Goal: Transaction & Acquisition: Book appointment/travel/reservation

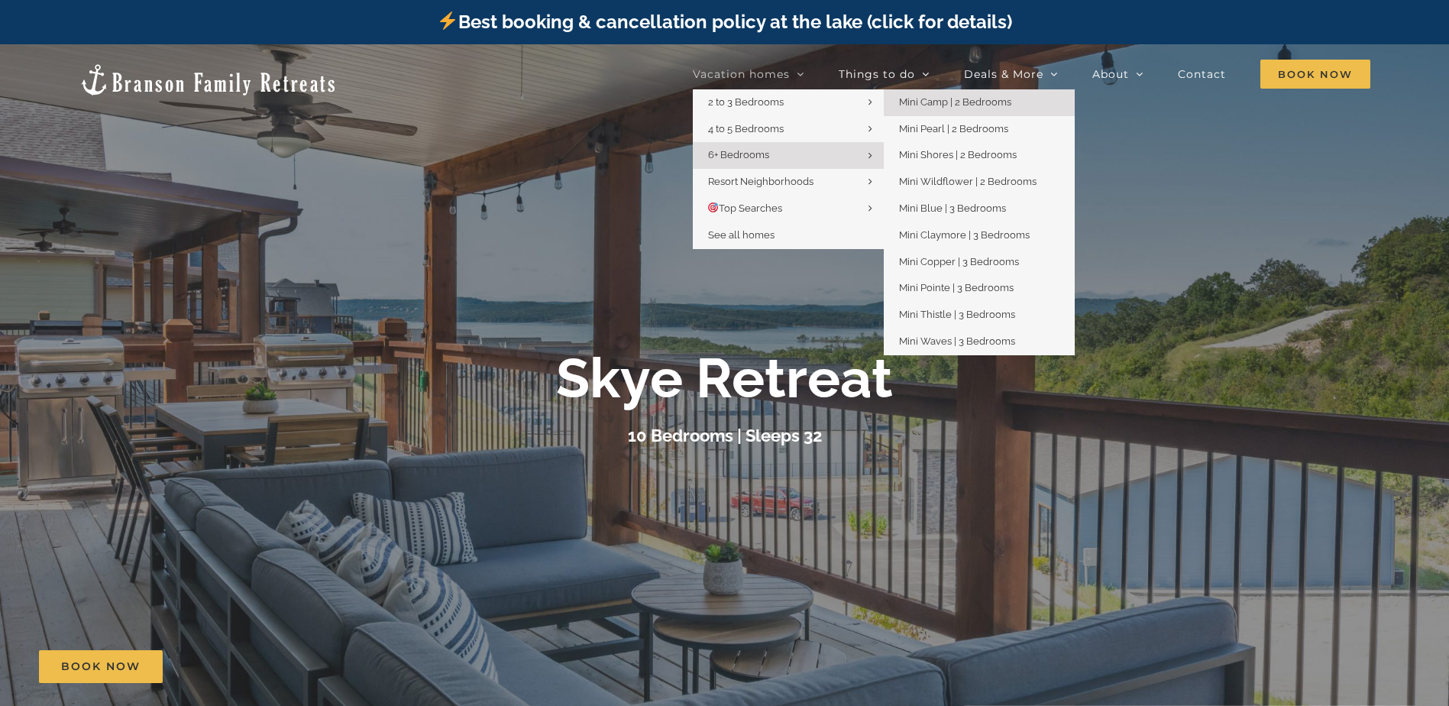
click at [1004, 103] on span "Mini Camp | 2 Bedrooms" at bounding box center [955, 101] width 112 height 11
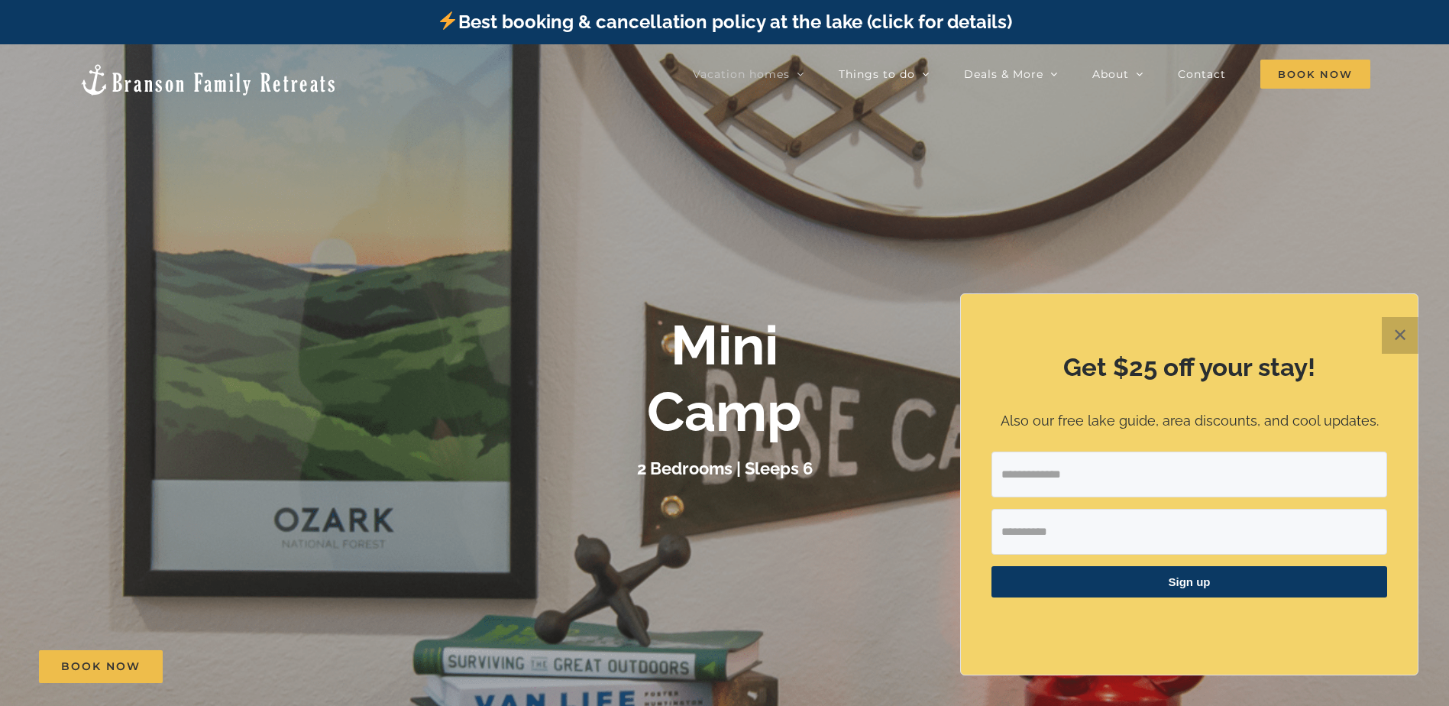
click at [1411, 334] on button "✕" at bounding box center [1400, 335] width 37 height 37
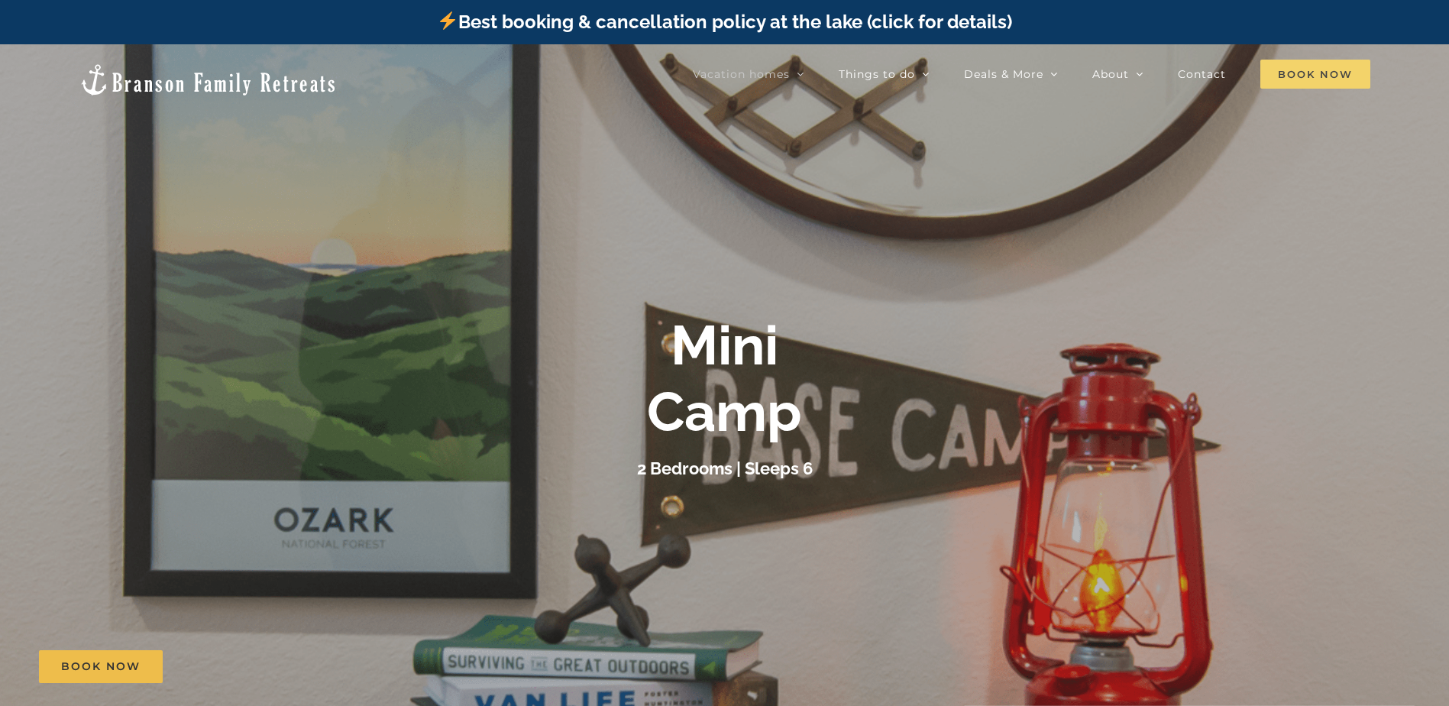
click at [1320, 74] on span "Book Now" at bounding box center [1315, 74] width 110 height 29
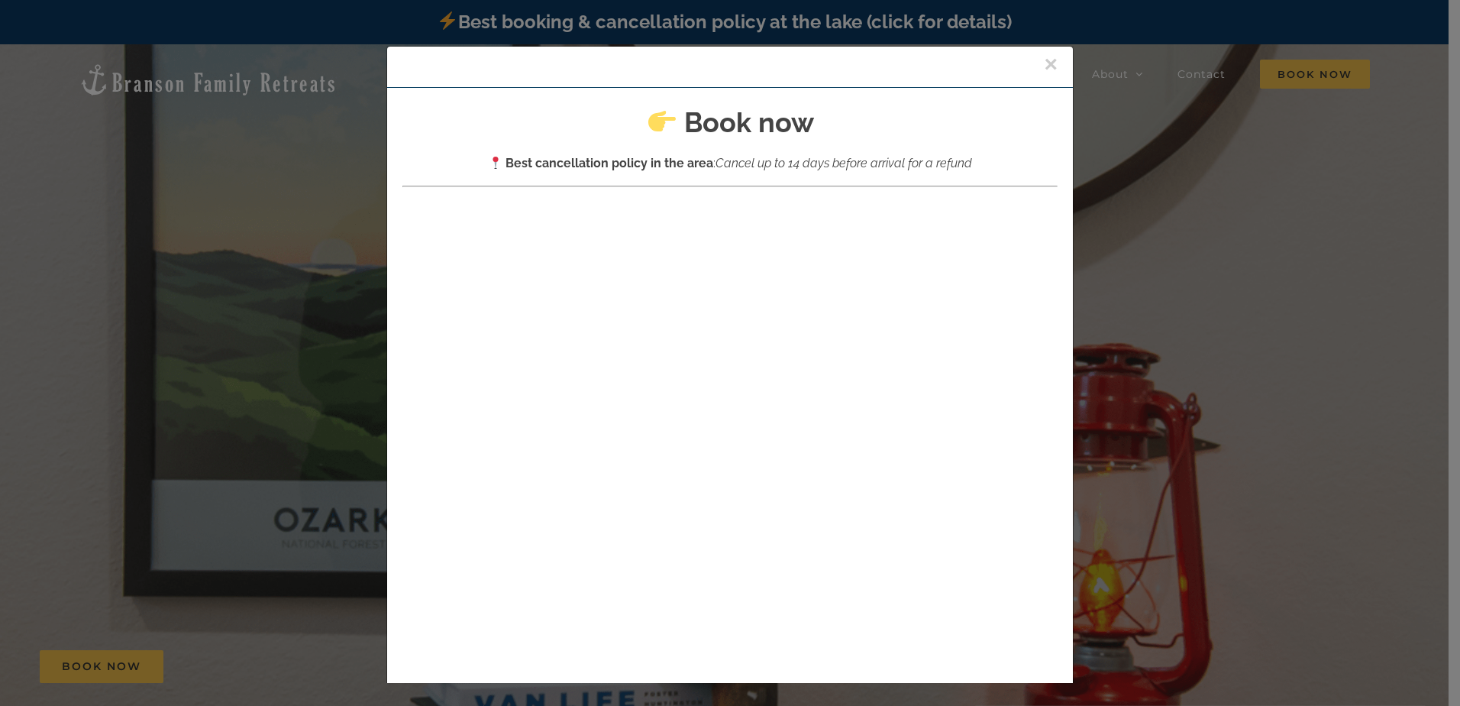
click at [1044, 66] on button "×" at bounding box center [1051, 64] width 14 height 23
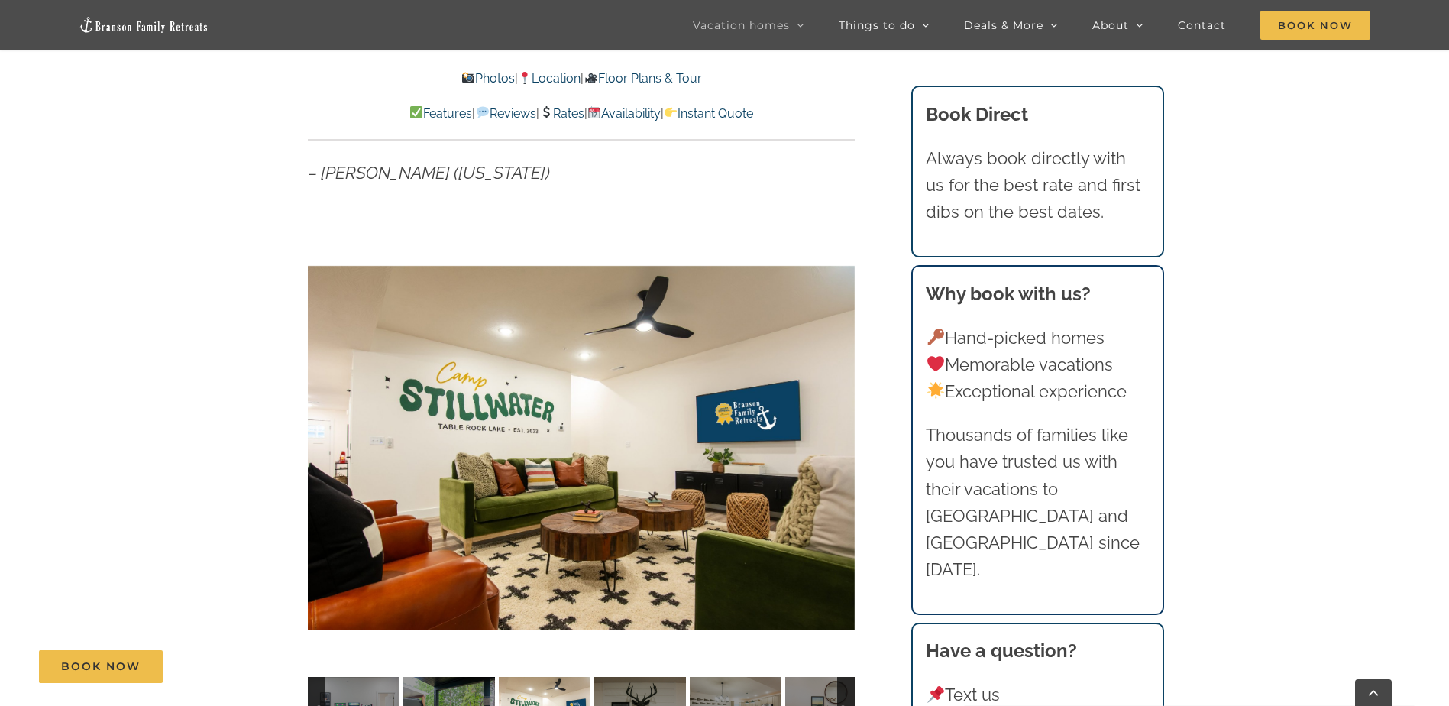
scroll to position [1222, 0]
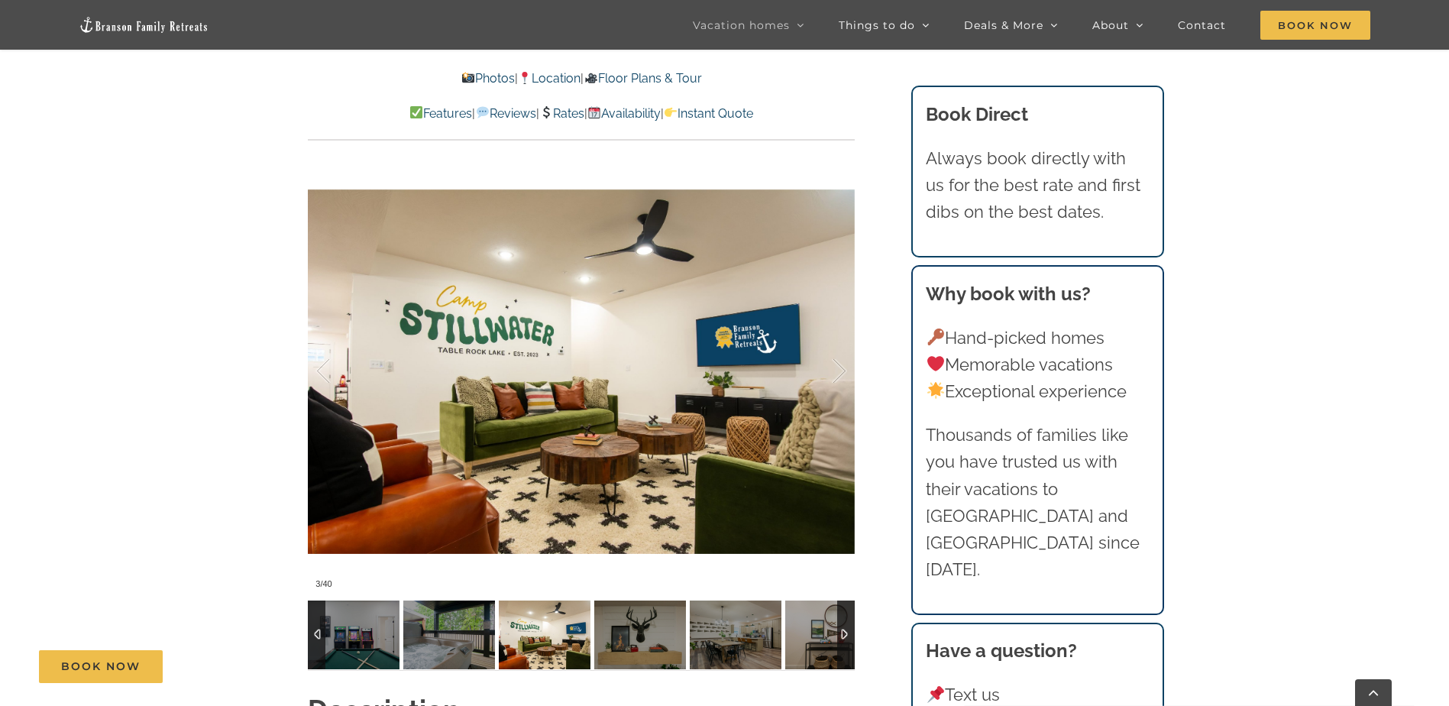
click at [842, 634] on div at bounding box center [846, 634] width 18 height 69
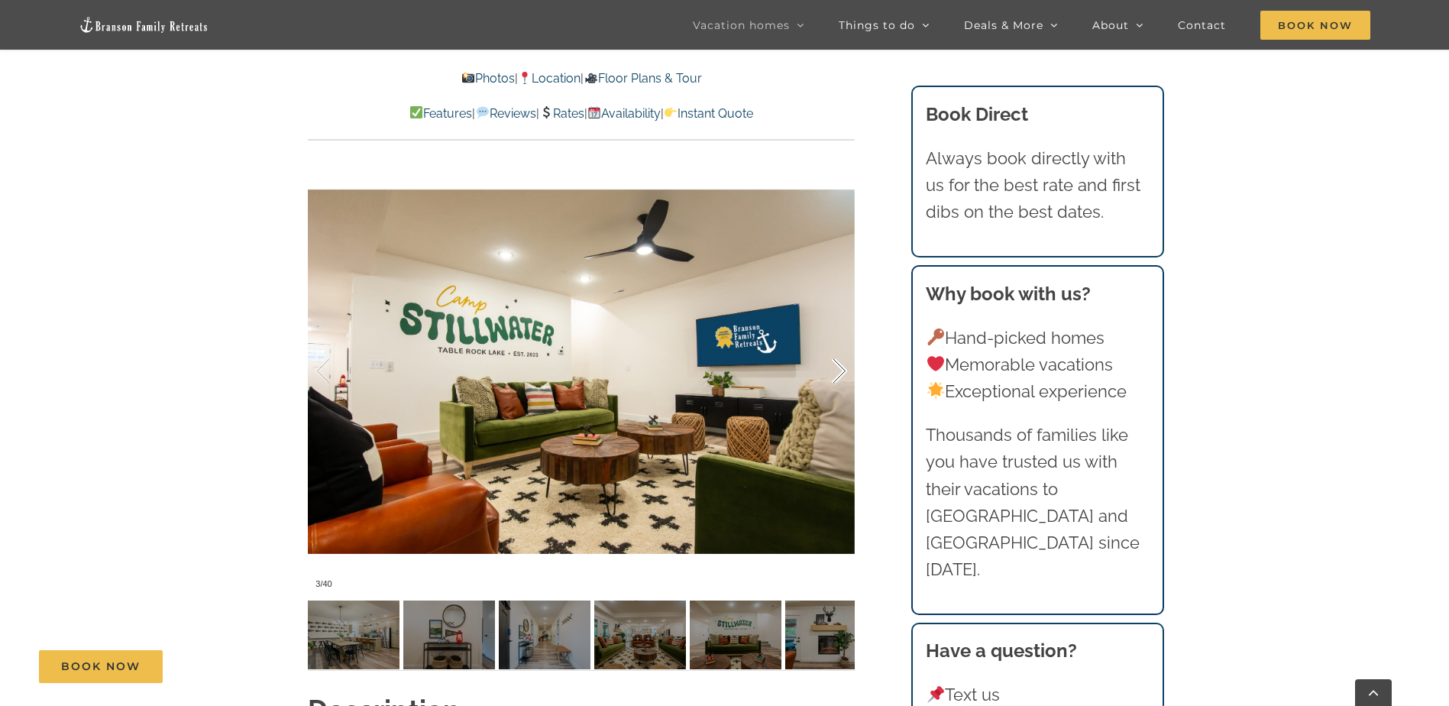
click at [845, 370] on div at bounding box center [823, 371] width 47 height 95
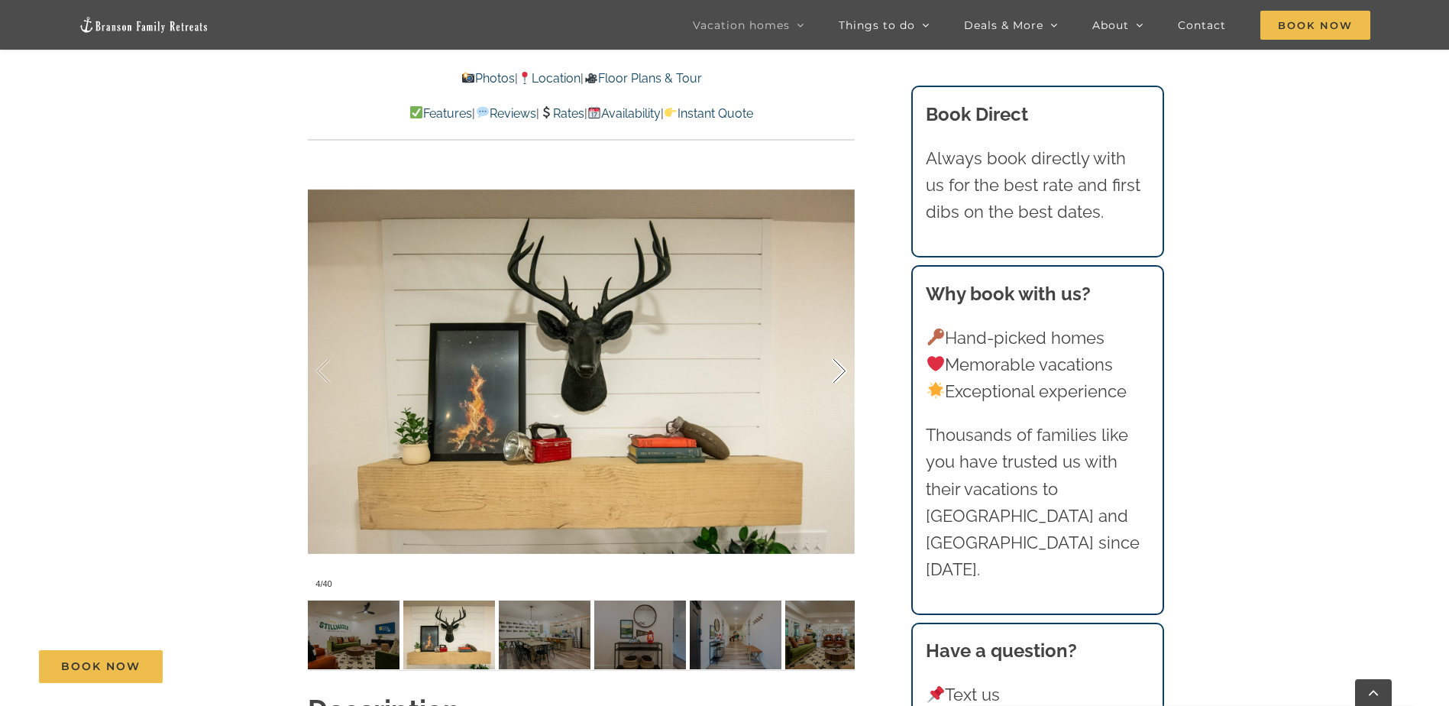
click at [845, 370] on div at bounding box center [823, 371] width 47 height 95
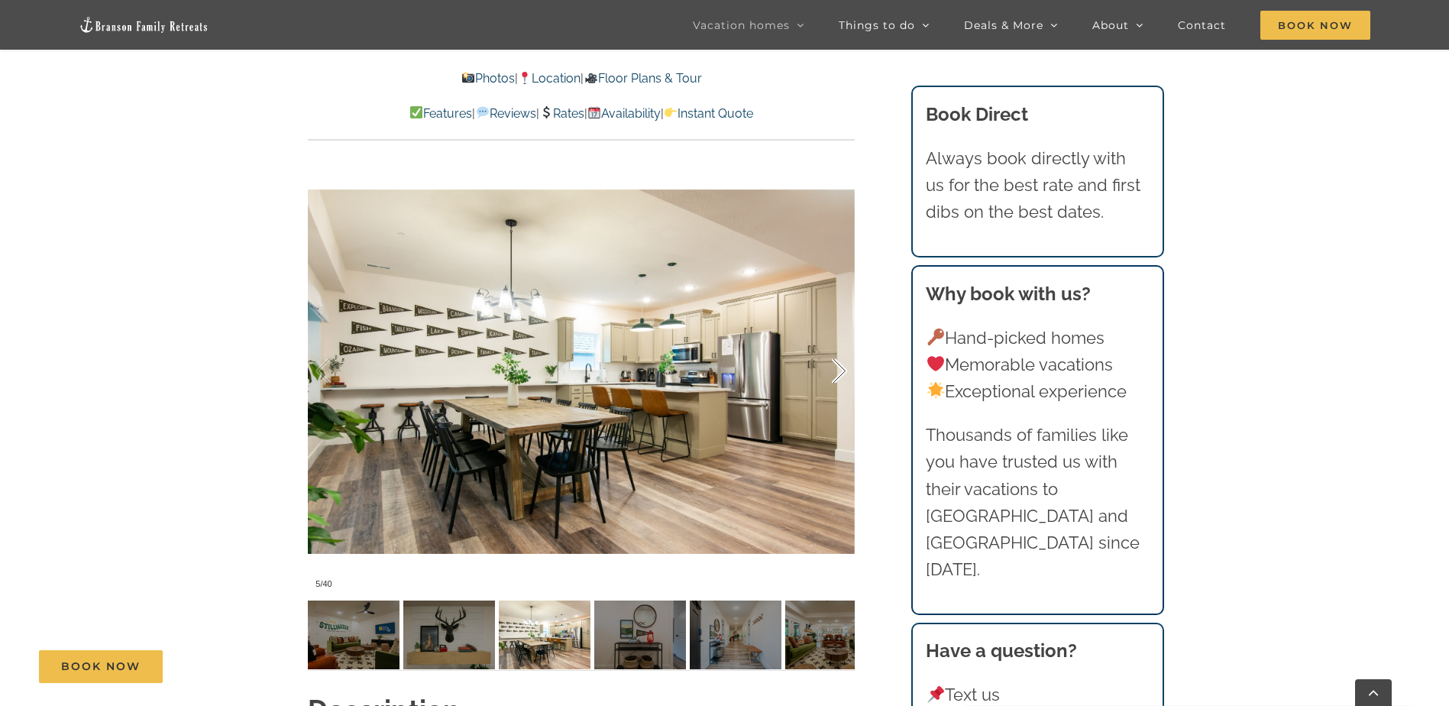
click at [845, 370] on div at bounding box center [823, 371] width 47 height 95
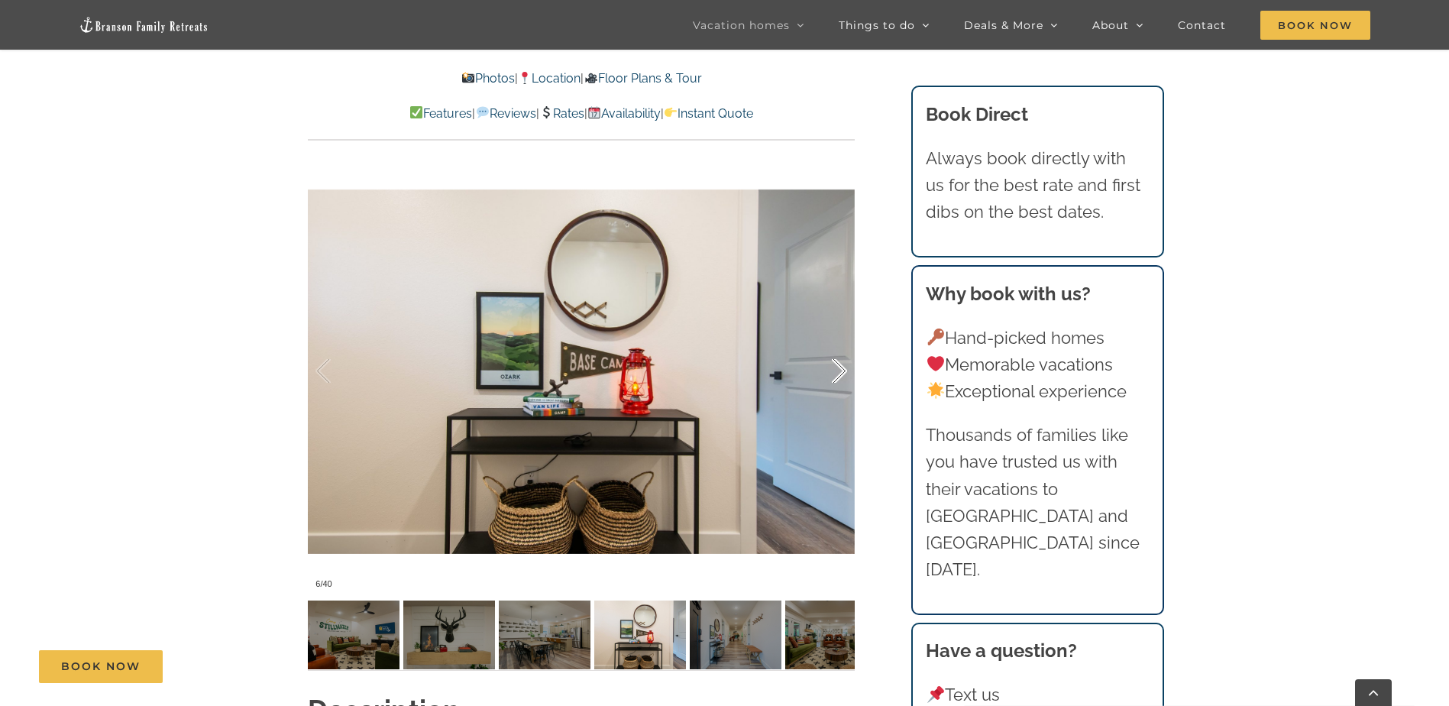
click at [845, 370] on div at bounding box center [823, 371] width 47 height 95
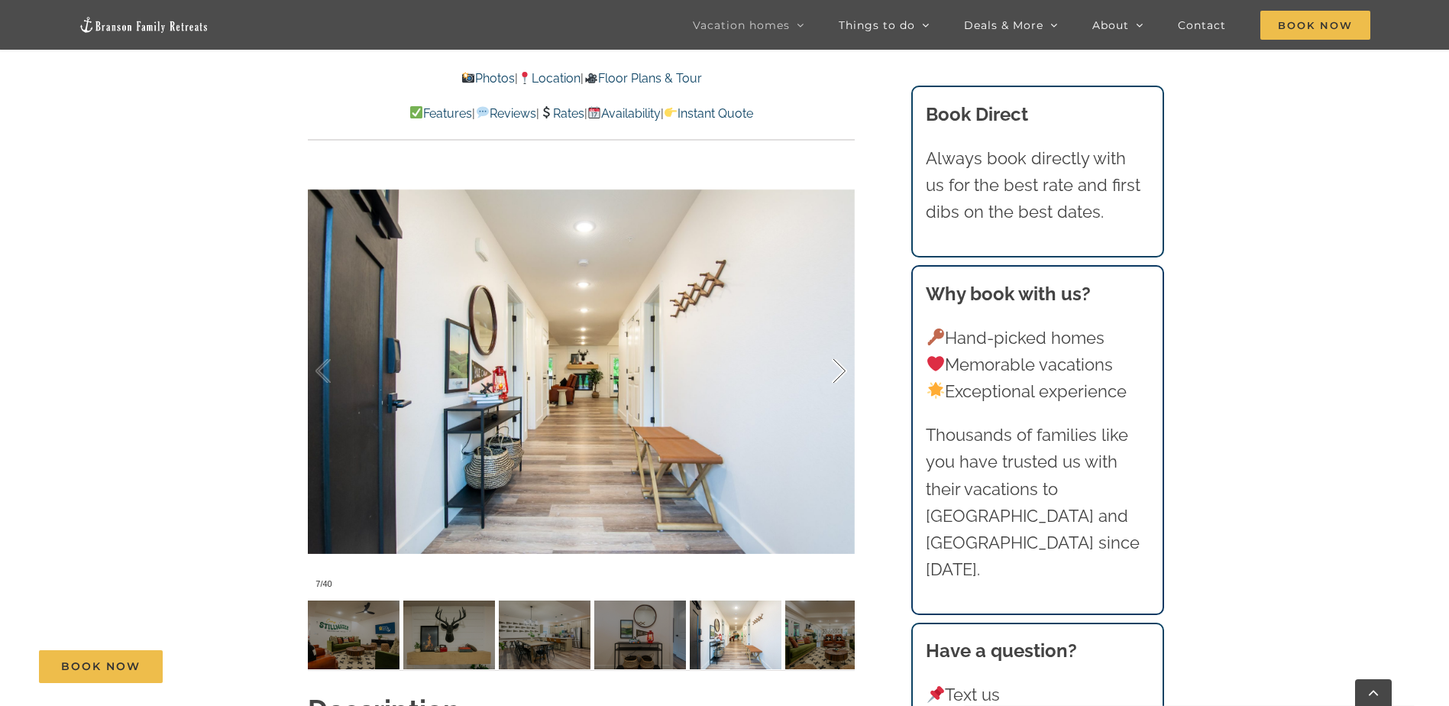
click at [845, 370] on div at bounding box center [823, 371] width 47 height 95
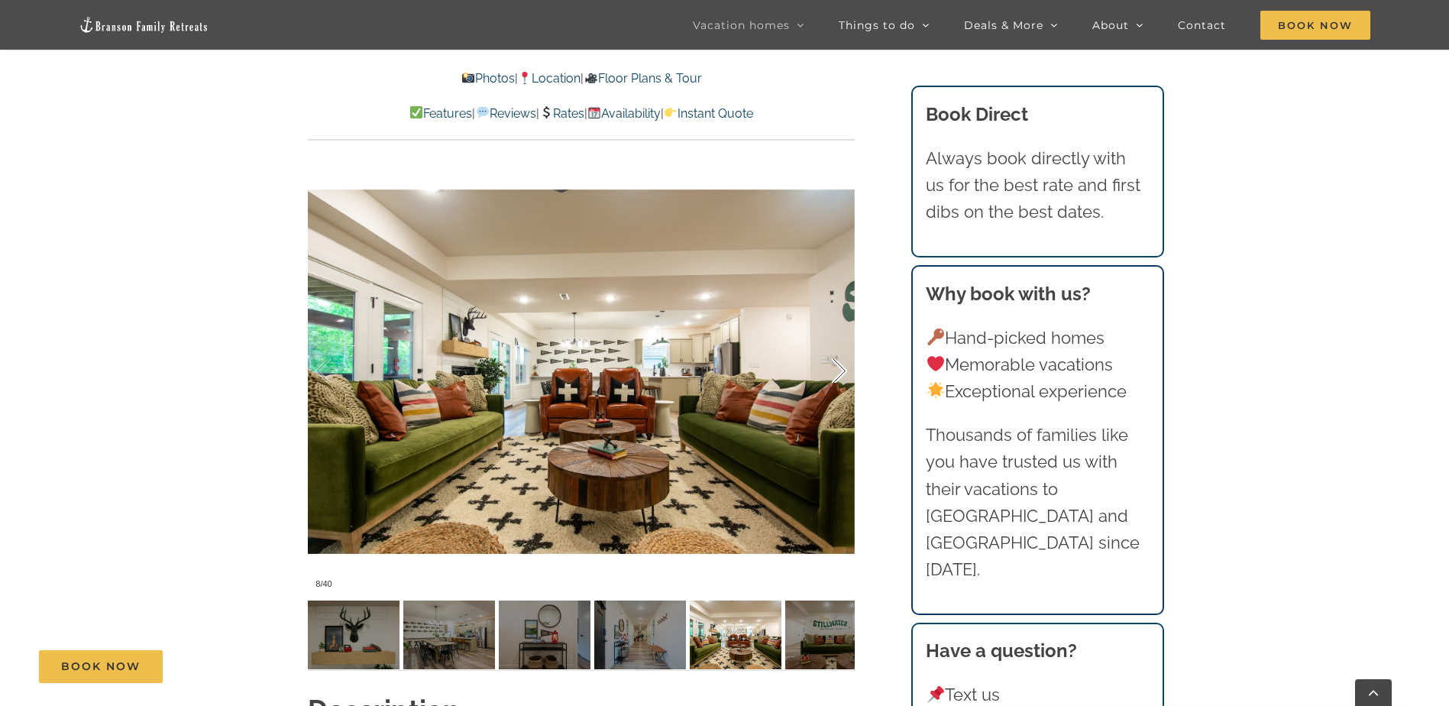
click at [845, 370] on div at bounding box center [823, 371] width 47 height 95
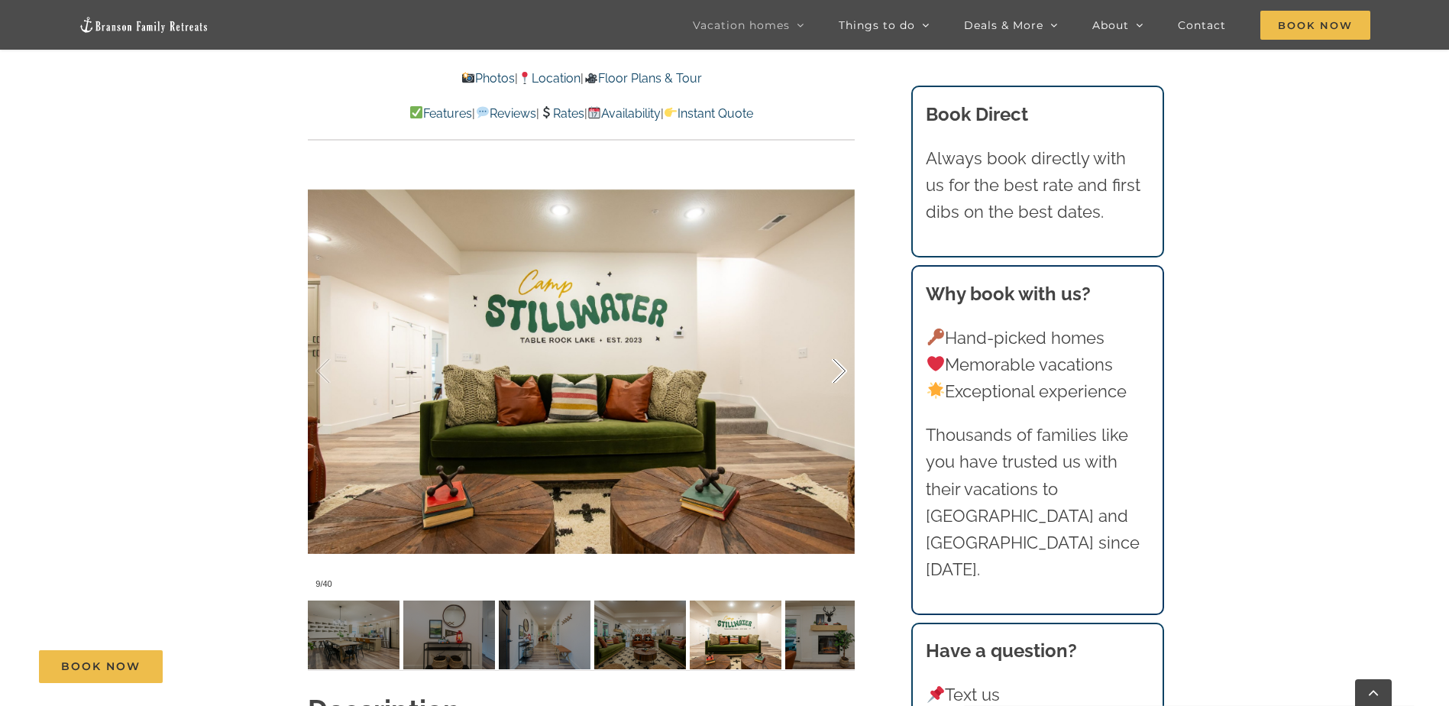
click at [845, 370] on div at bounding box center [823, 371] width 47 height 95
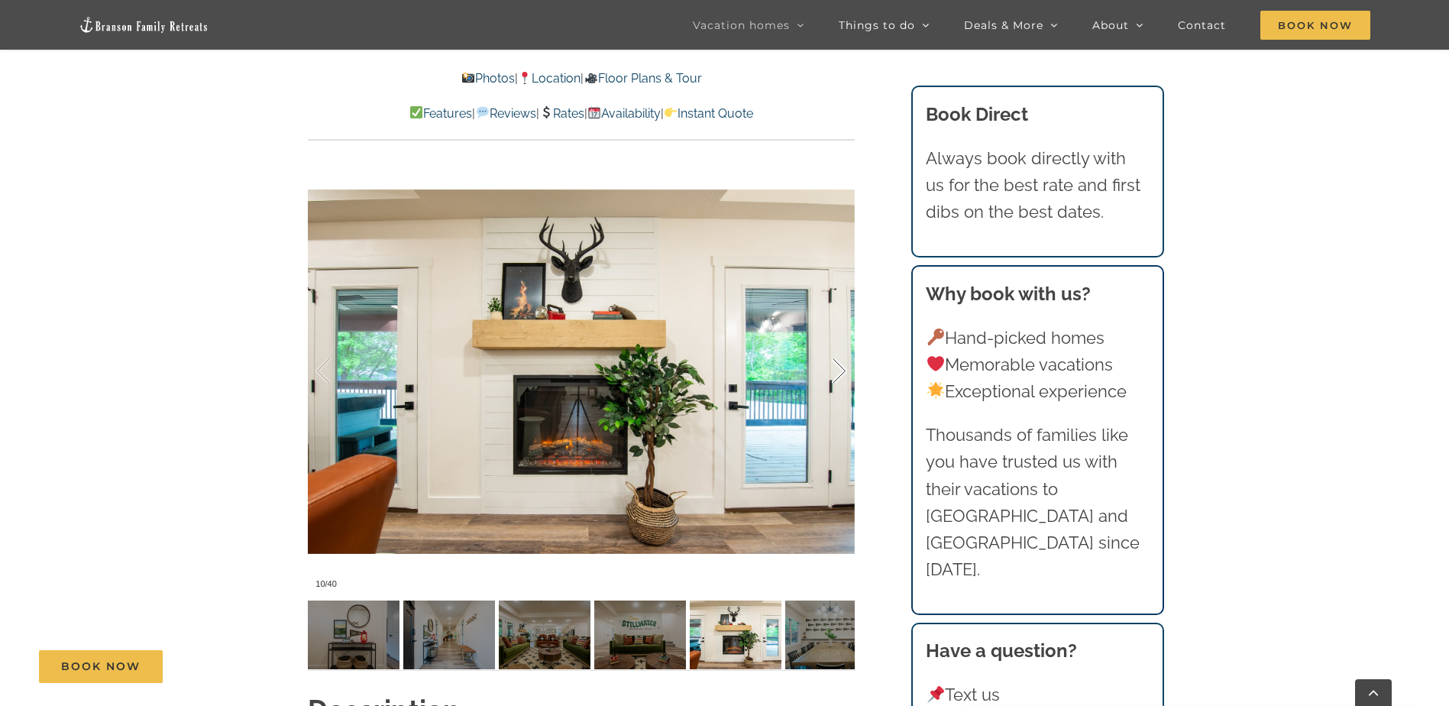
click at [845, 370] on div at bounding box center [823, 371] width 47 height 95
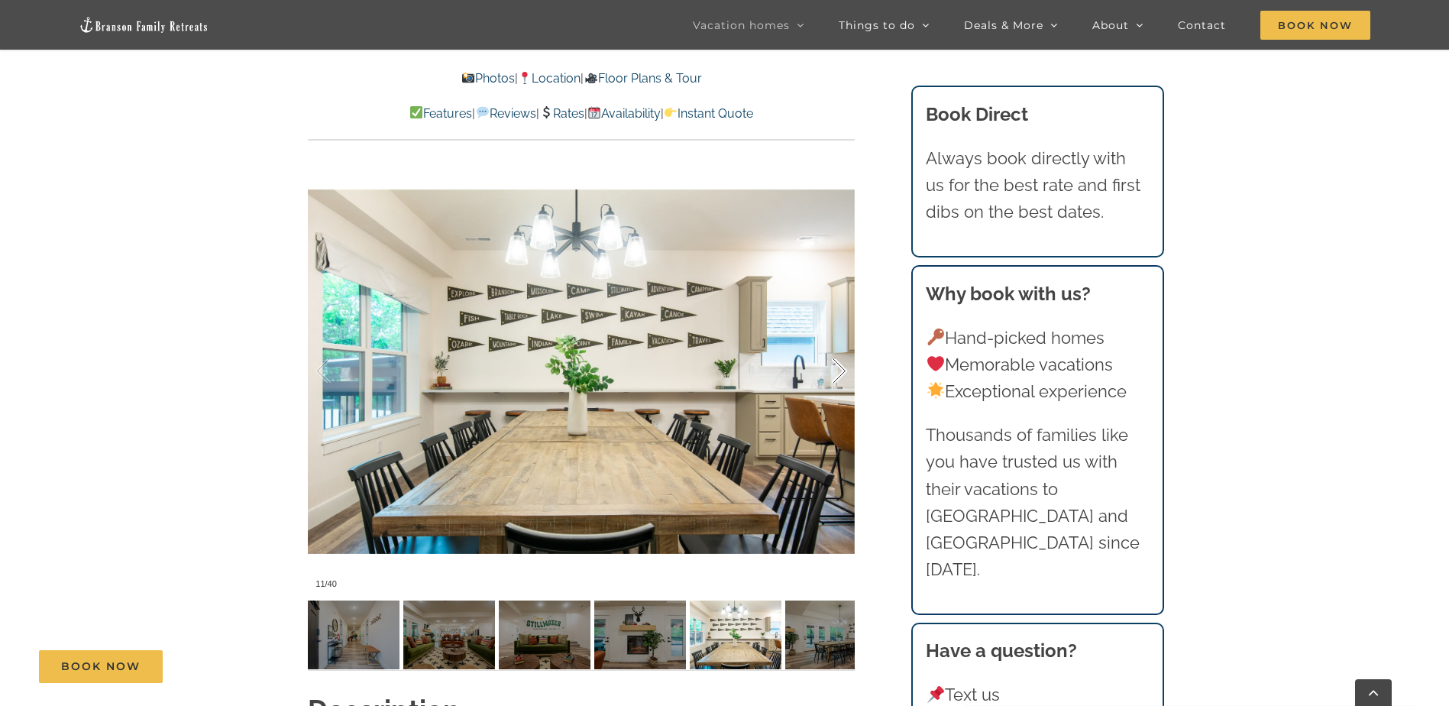
click at [845, 370] on div at bounding box center [823, 371] width 47 height 95
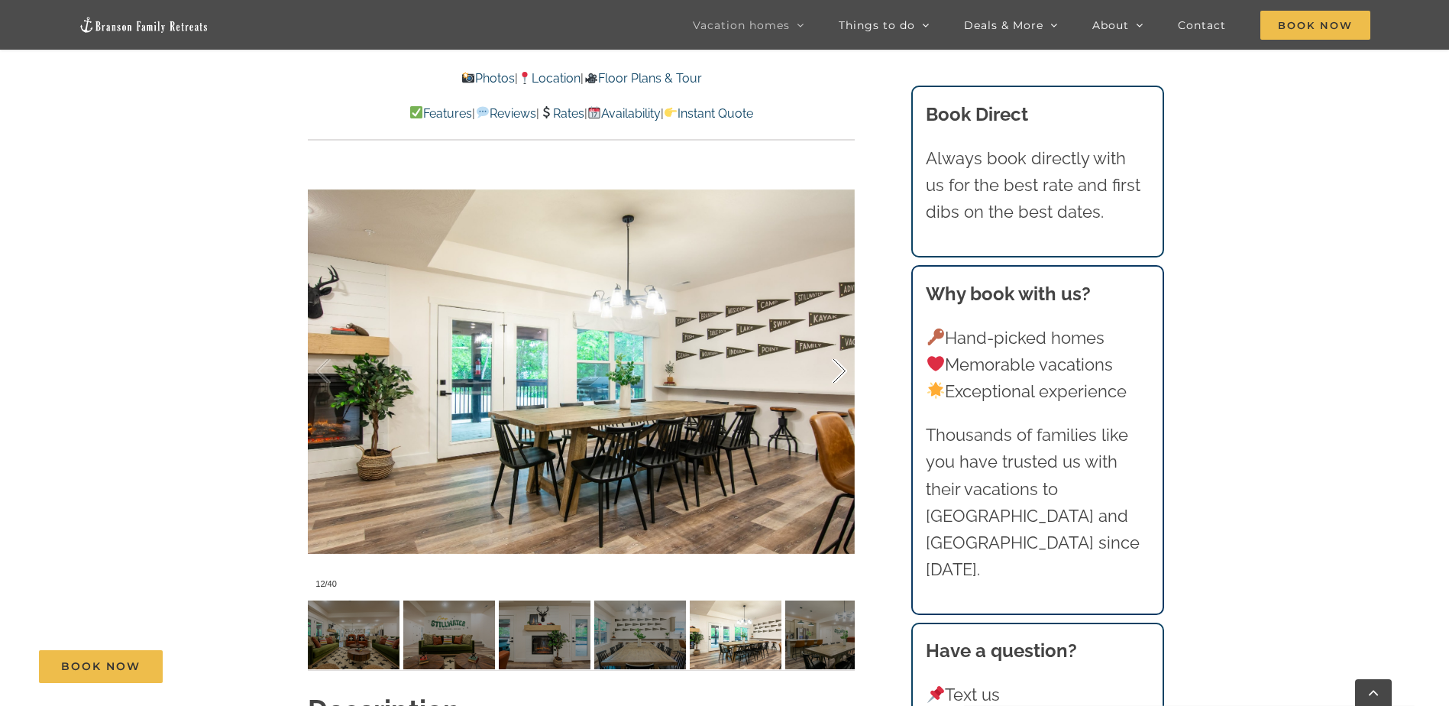
click at [845, 370] on div at bounding box center [823, 371] width 47 height 95
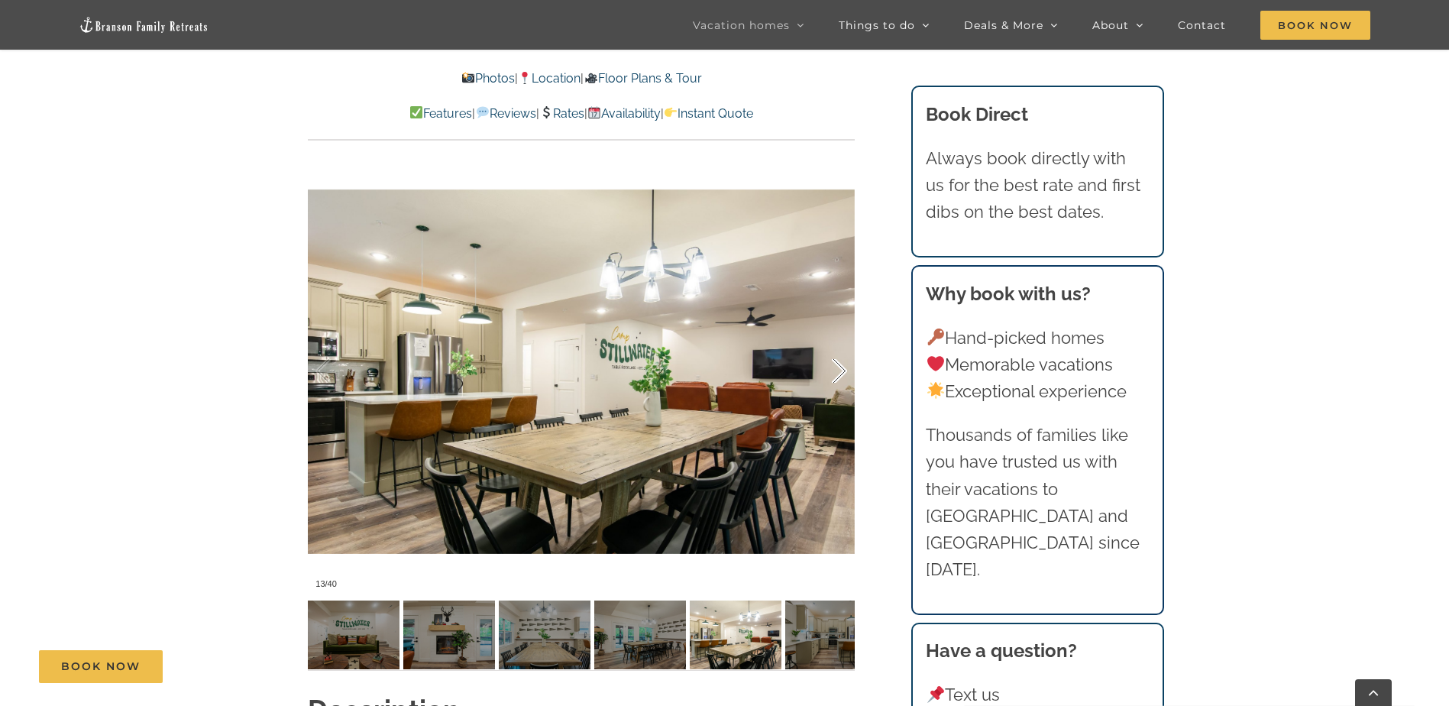
click at [845, 370] on div at bounding box center [823, 371] width 47 height 95
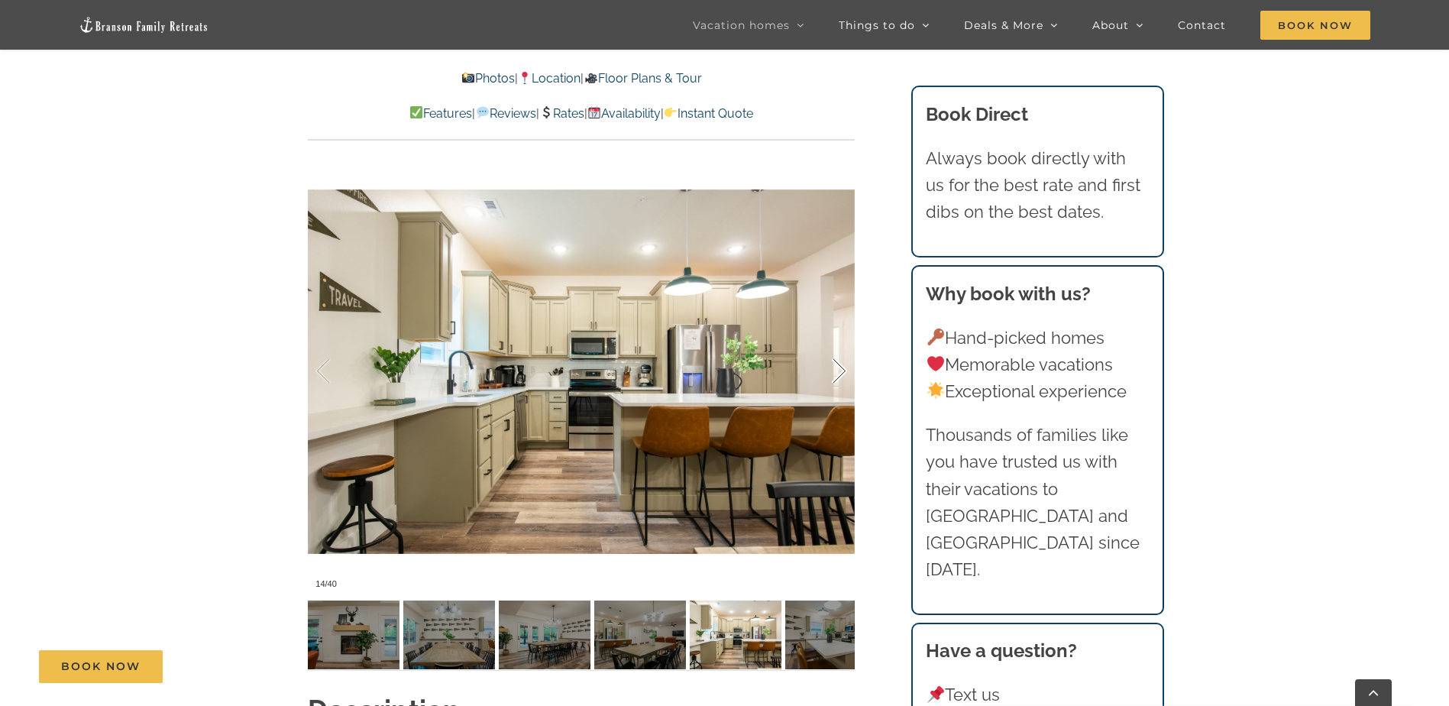
click at [845, 370] on div at bounding box center [823, 371] width 47 height 95
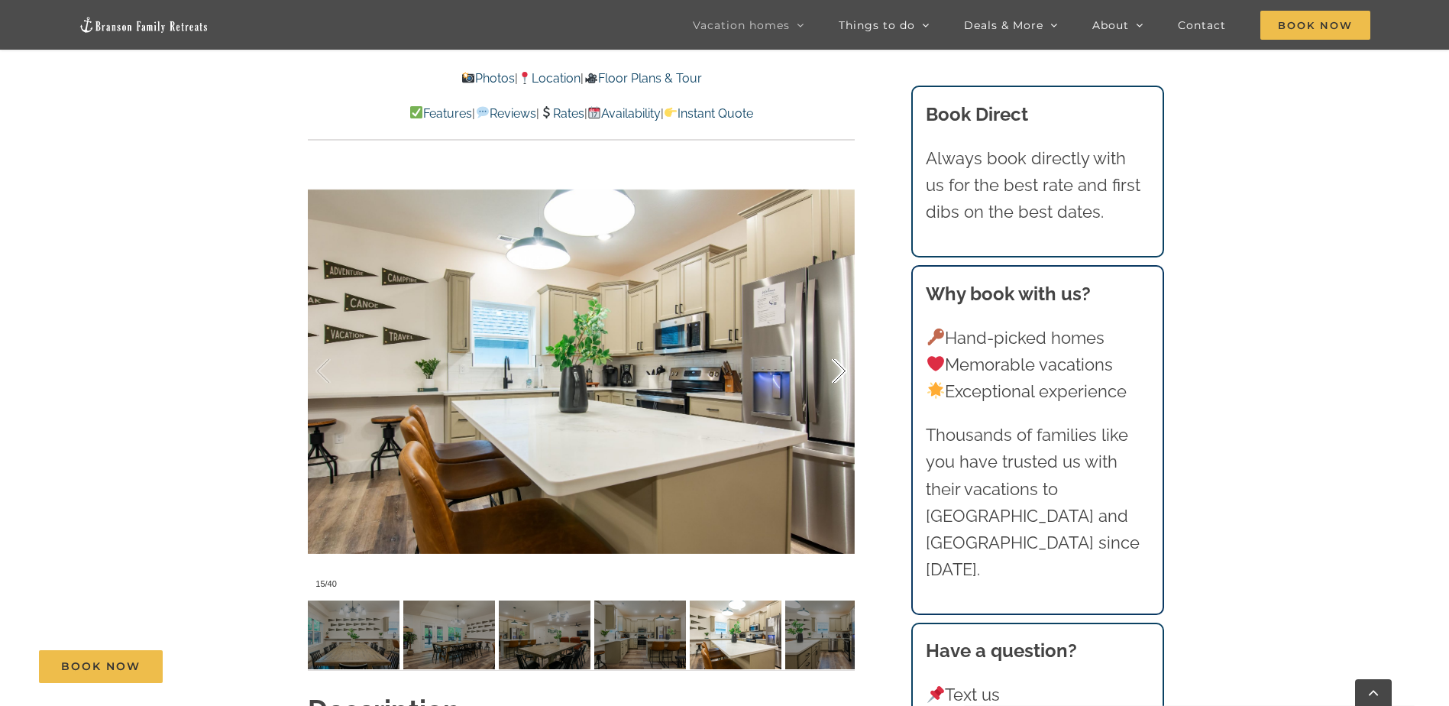
click at [845, 370] on div at bounding box center [823, 371] width 47 height 95
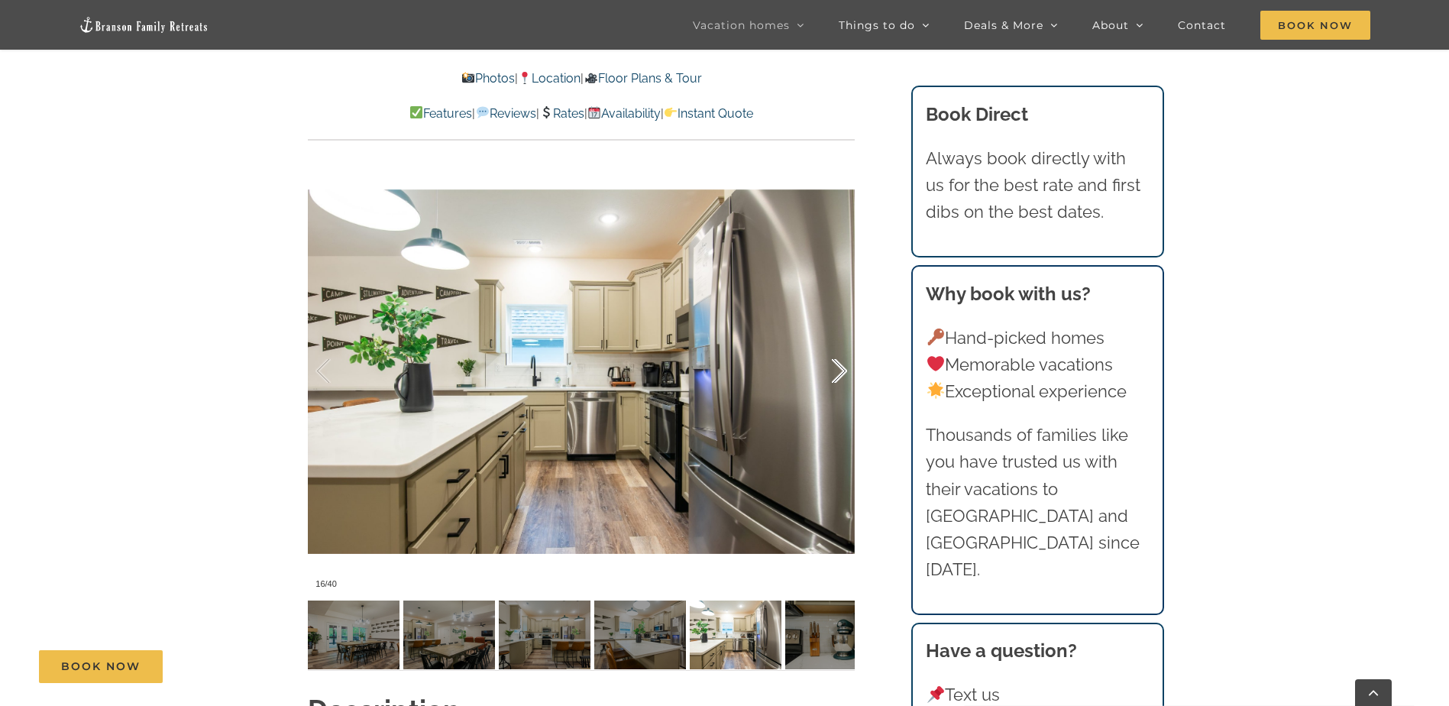
click at [837, 369] on div at bounding box center [823, 371] width 47 height 95
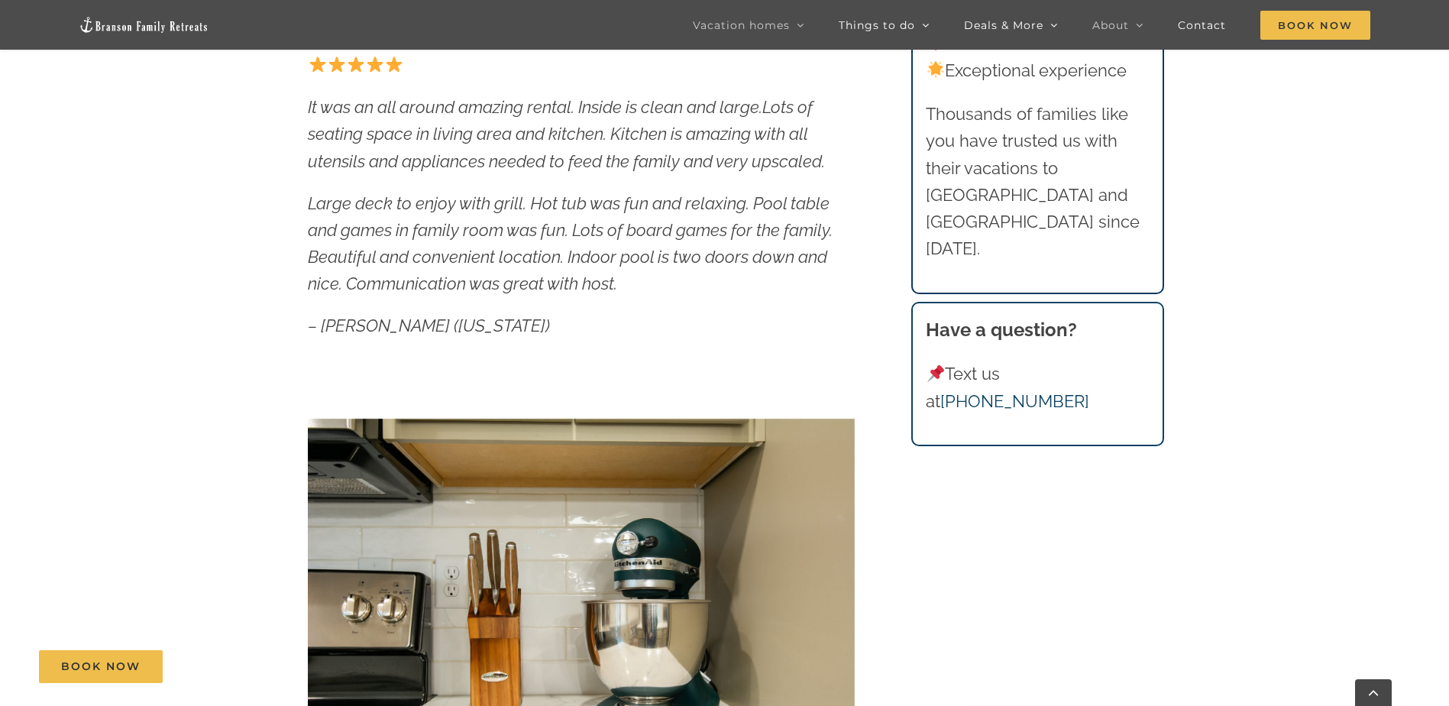
scroll to position [458, 0]
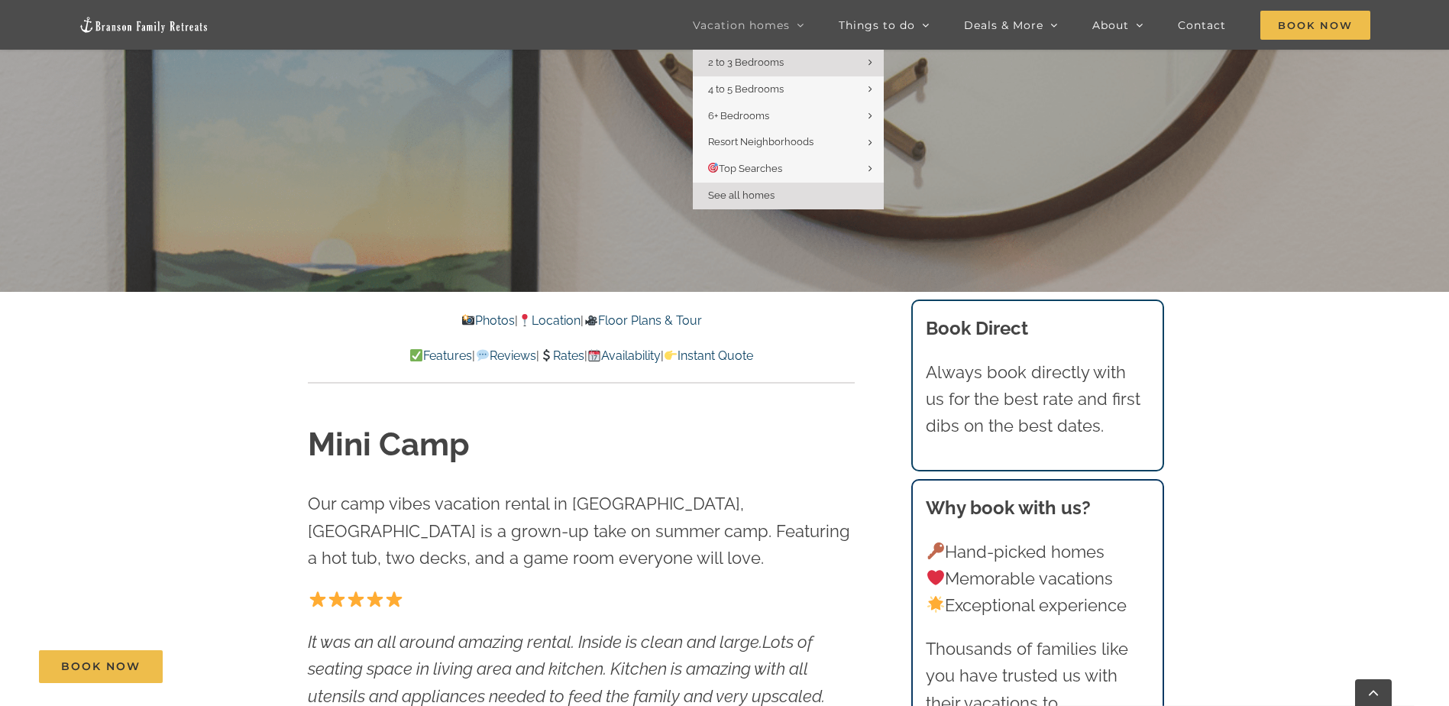
click at [739, 199] on span "See all homes" at bounding box center [741, 194] width 66 height 11
